Goal: Information Seeking & Learning: Learn about a topic

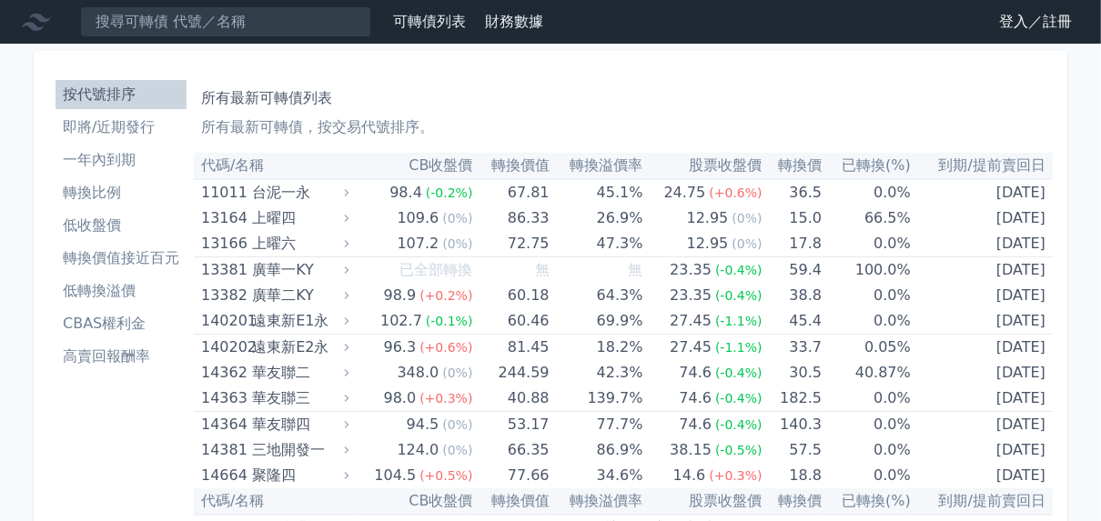
click at [308, 37] on input at bounding box center [225, 21] width 291 height 31
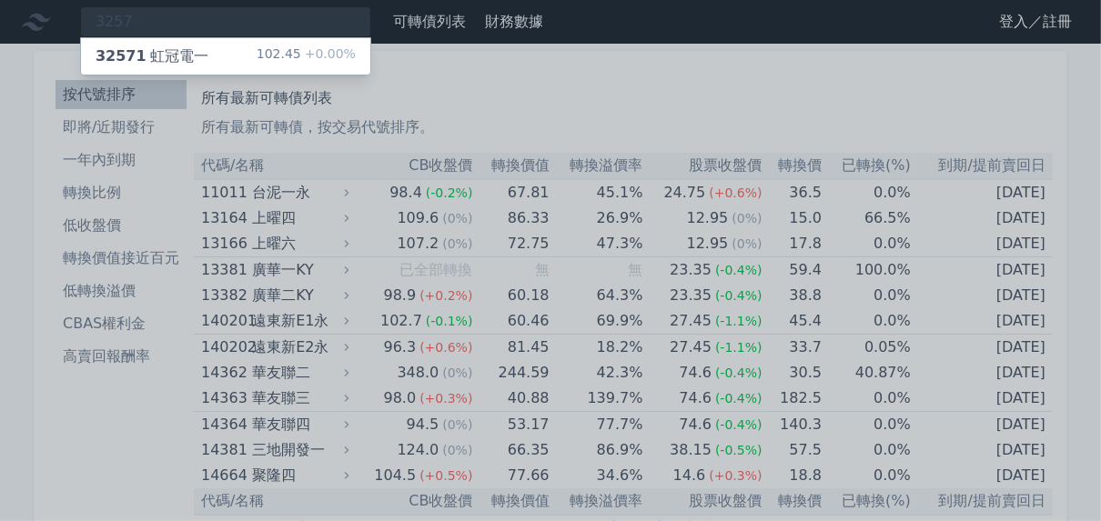
type input "3257"
click at [208, 67] on div "32571 虹冠電一" at bounding box center [152, 56] width 113 height 22
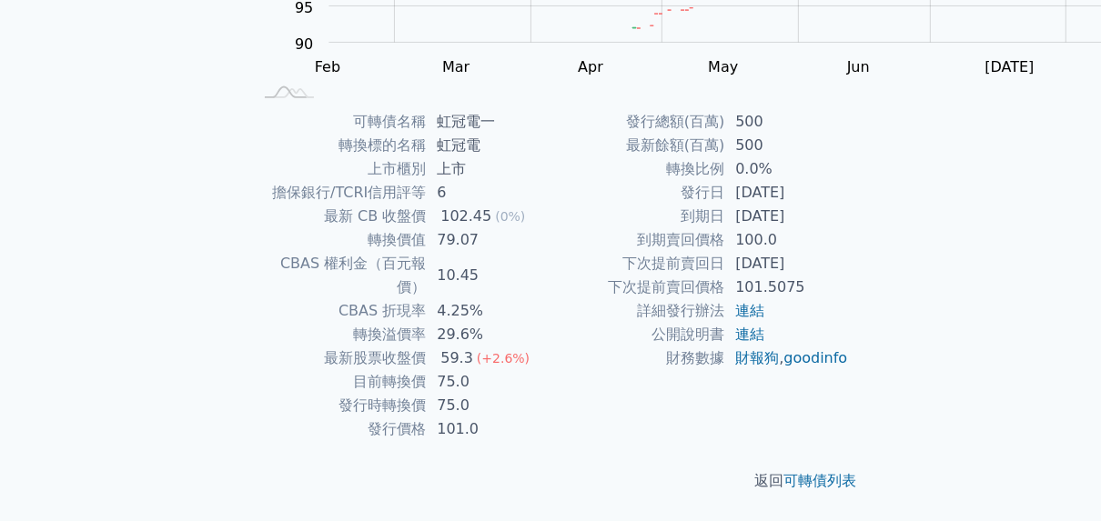
scroll to position [582, 0]
drag, startPoint x: 444, startPoint y: 202, endPoint x: 388, endPoint y: 202, distance: 56.4
click at [426, 252] on td "10.45" at bounding box center [488, 275] width 125 height 47
drag, startPoint x: 833, startPoint y: 200, endPoint x: 932, endPoint y: 204, distance: 99.2
click at [849, 252] on td "[DATE]" at bounding box center [786, 264] width 125 height 24
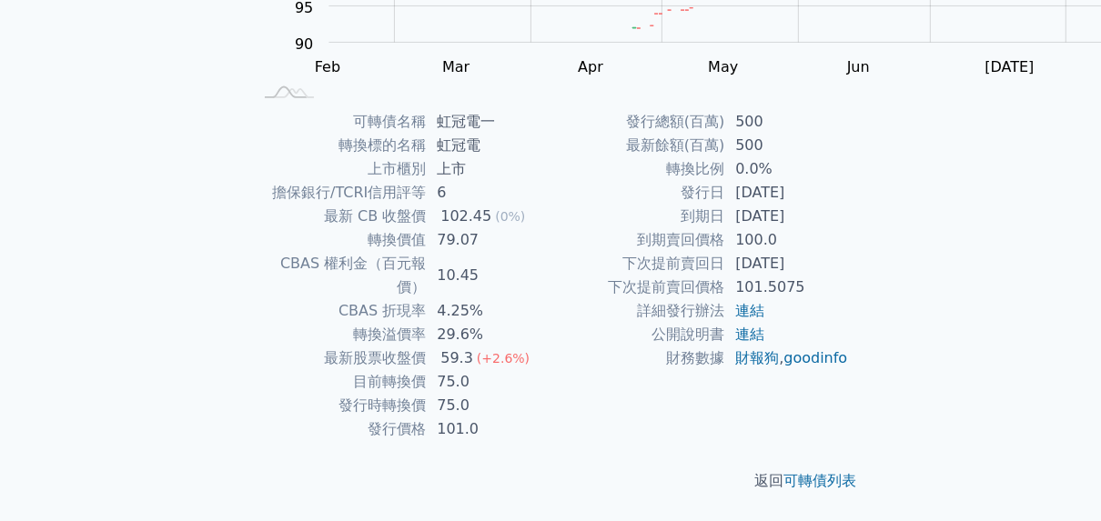
click at [614, 299] on td "詳細發行辦法" at bounding box center [638, 311] width 174 height 24
click at [426, 181] on td "6" at bounding box center [488, 193] width 125 height 24
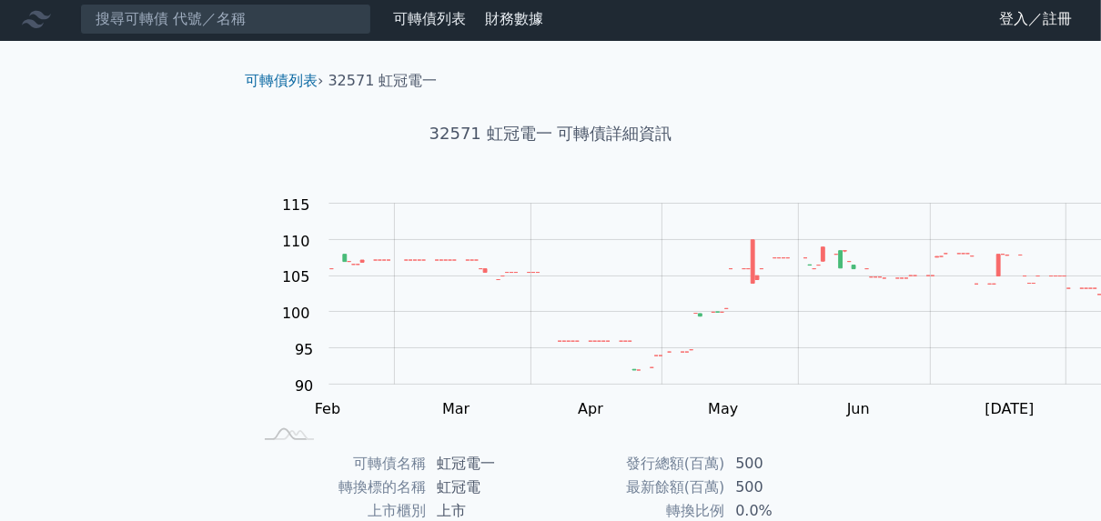
scroll to position [0, 0]
